Goal: Information Seeking & Learning: Learn about a topic

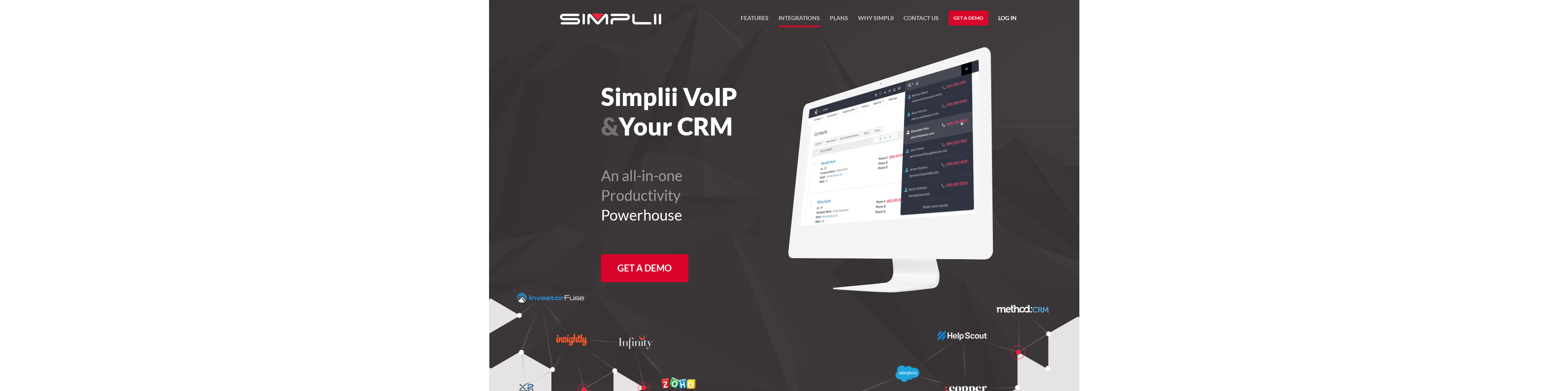
click at [794, 21] on link "Integrations" at bounding box center [799, 21] width 41 height 14
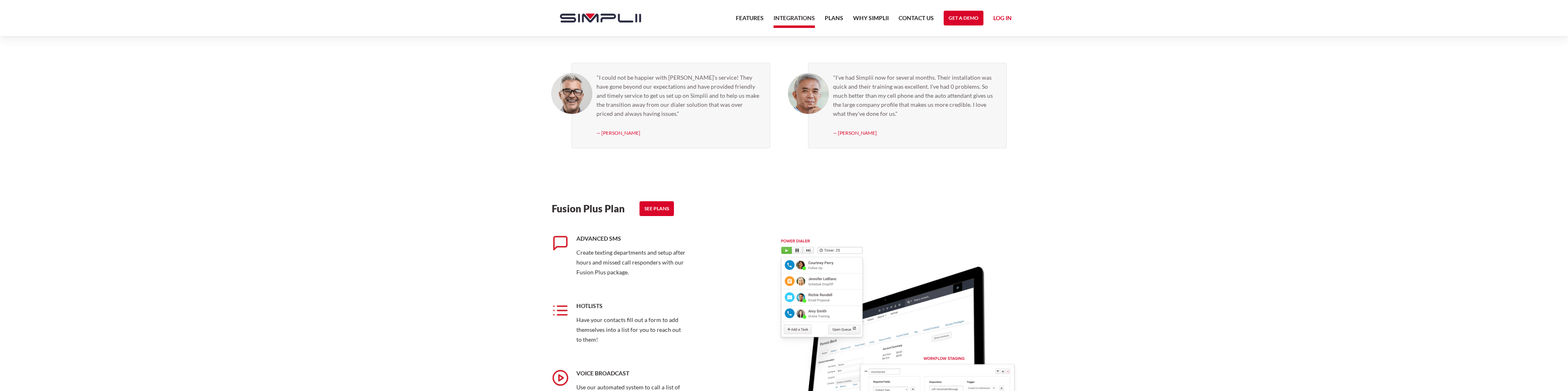
scroll to position [646, 0]
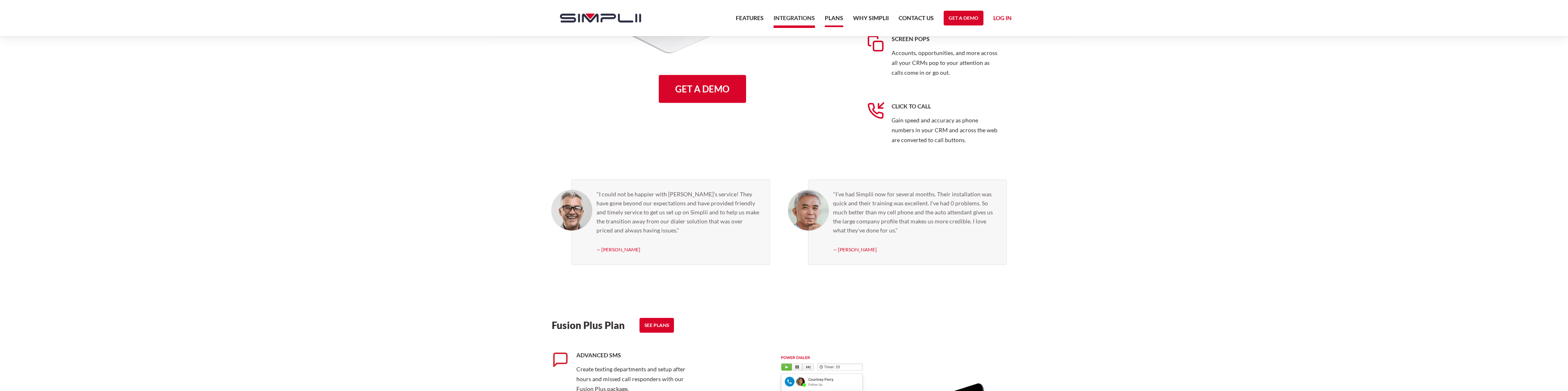
click at [830, 15] on link "Plans" at bounding box center [834, 21] width 19 height 14
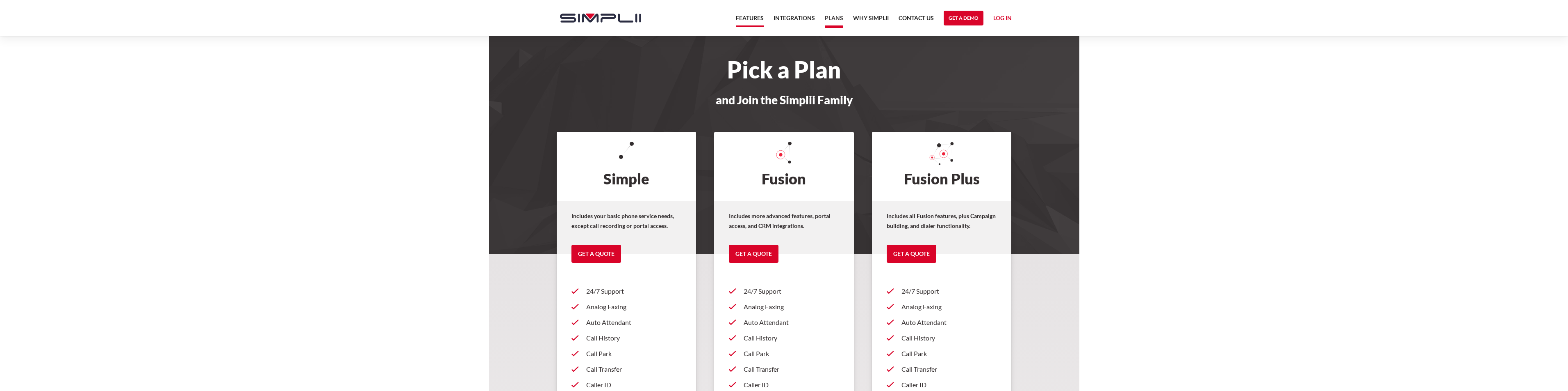
click at [755, 20] on link "Features" at bounding box center [749, 21] width 28 height 14
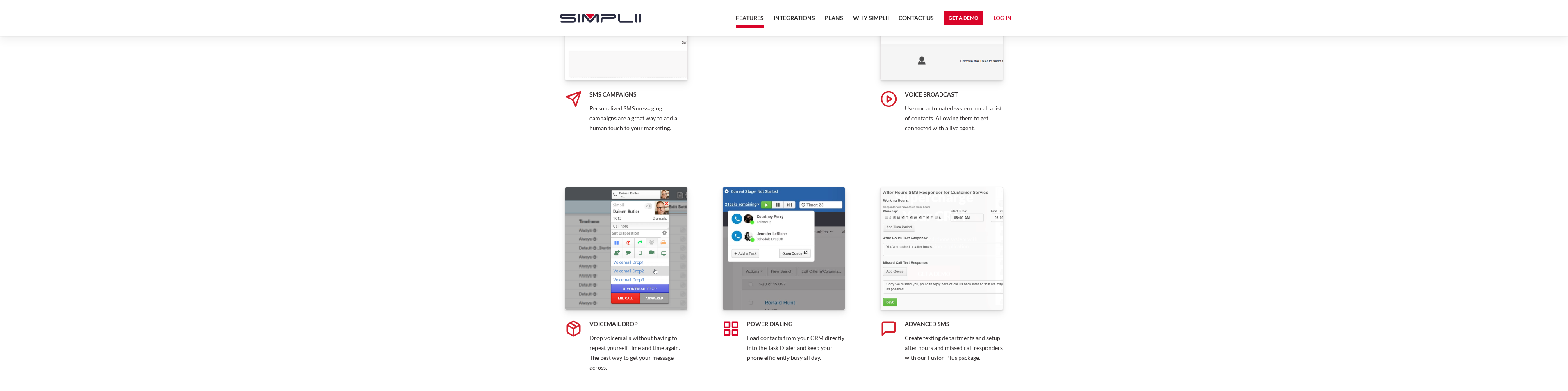
scroll to position [787, 0]
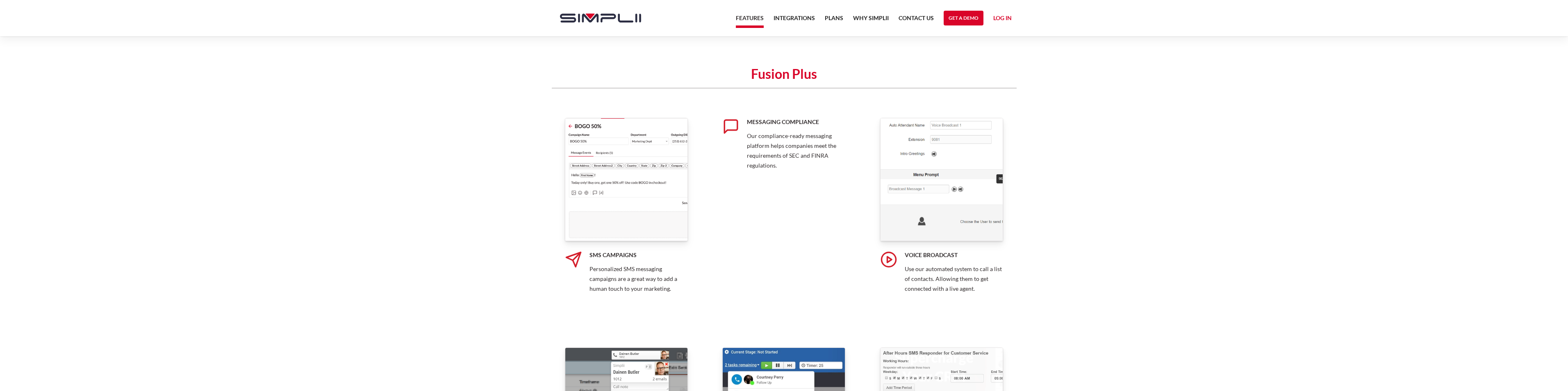
scroll to position [886, 0]
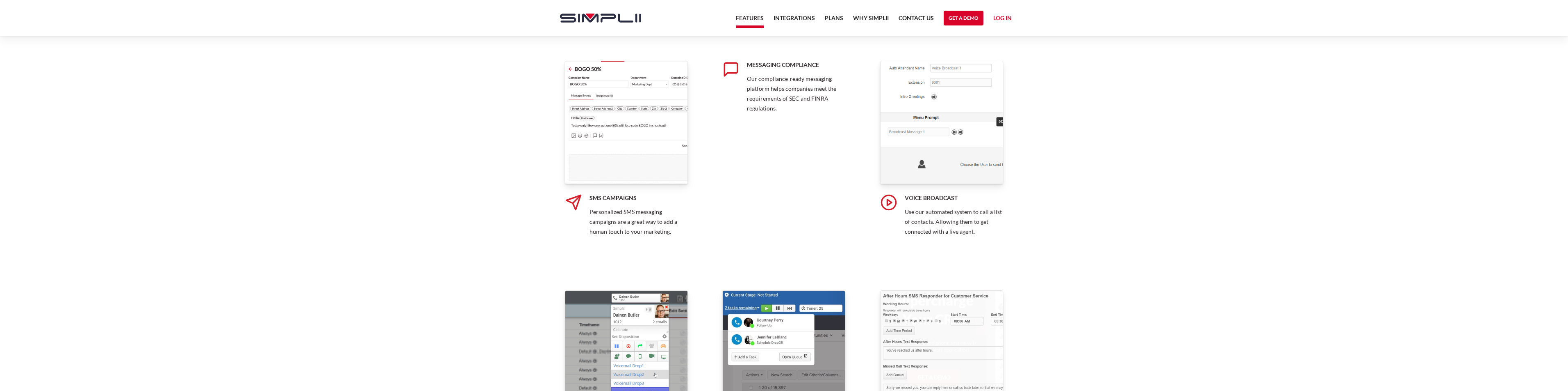
click at [744, 195] on link "Messaging Compliance Our compliance-ready messaging platform helps companies me…" at bounding box center [784, 158] width 123 height 195
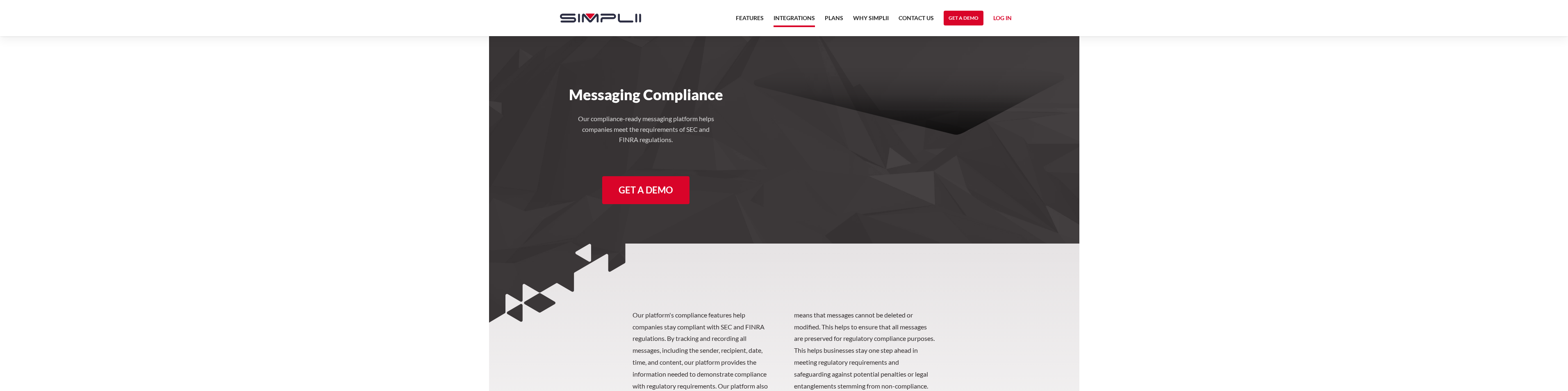
click at [805, 14] on link "Integrations" at bounding box center [794, 21] width 41 height 14
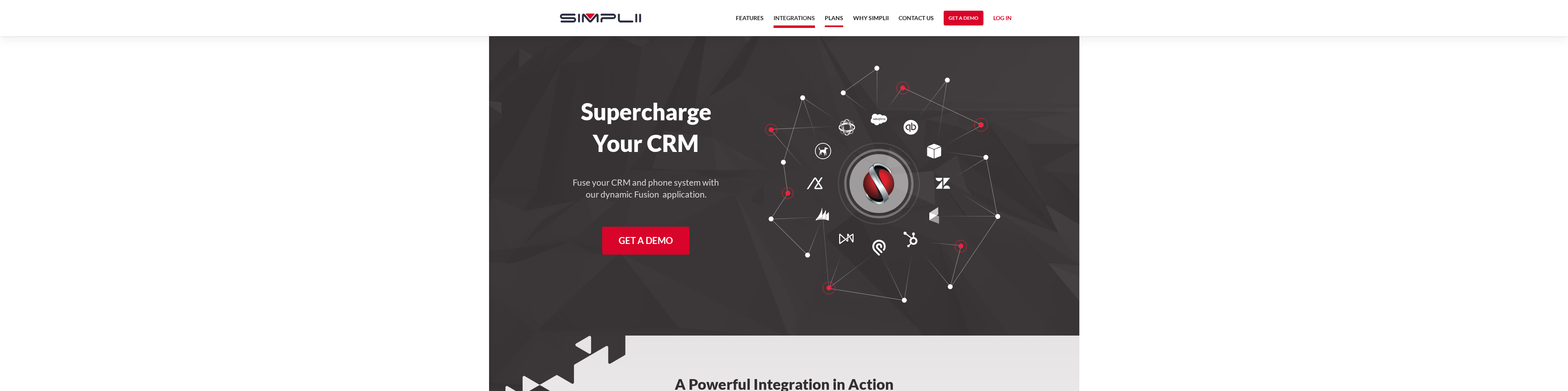
click at [831, 16] on link "Plans" at bounding box center [834, 21] width 19 height 14
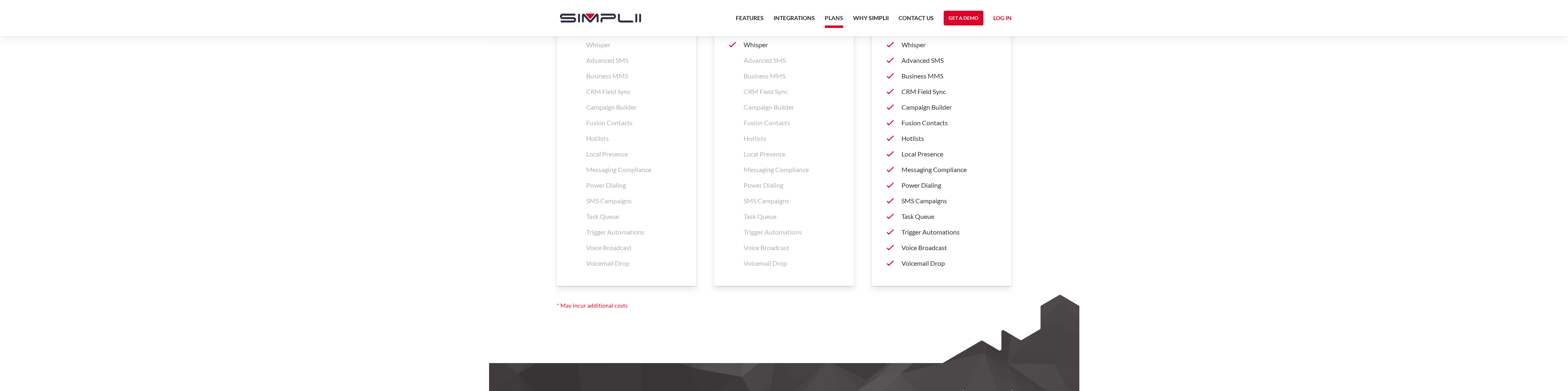
scroll to position [1310, 0]
